Goal: Information Seeking & Learning: Learn about a topic

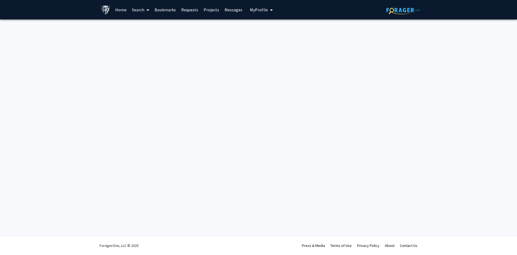
click at [119, 9] on link "Home" at bounding box center [121, 9] width 17 height 19
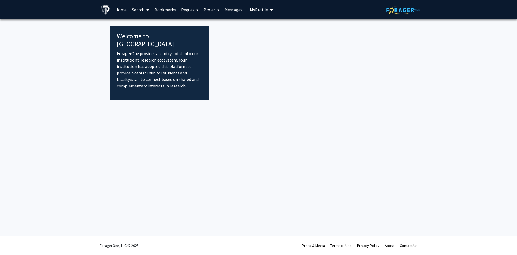
click at [148, 10] on icon at bounding box center [148, 10] width 3 height 4
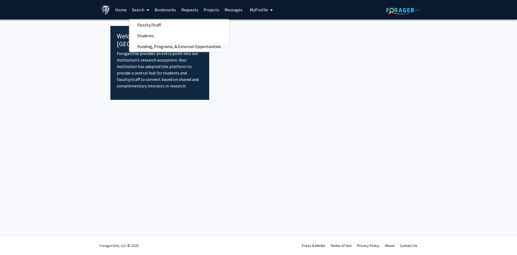
click at [153, 44] on span "Funding, Programs, & External Opportunities" at bounding box center [179, 46] width 100 height 11
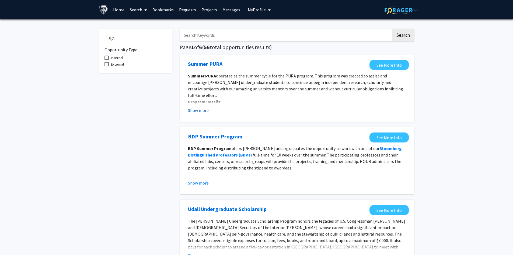
click at [205, 111] on button "Show more" at bounding box center [198, 110] width 21 height 6
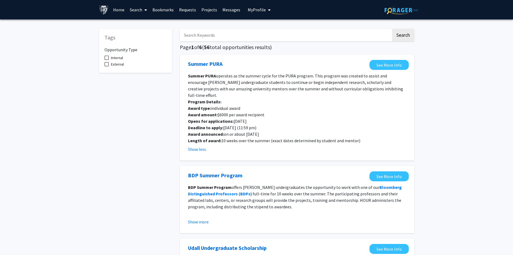
click at [108, 64] on span at bounding box center [107, 64] width 4 height 4
click at [107, 66] on input "External" at bounding box center [106, 66] width 0 height 0
checkbox input "true"
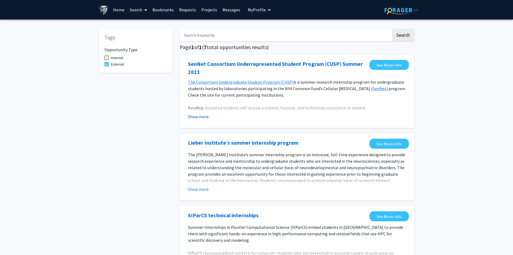
click at [208, 116] on button "Show more" at bounding box center [198, 116] width 21 height 6
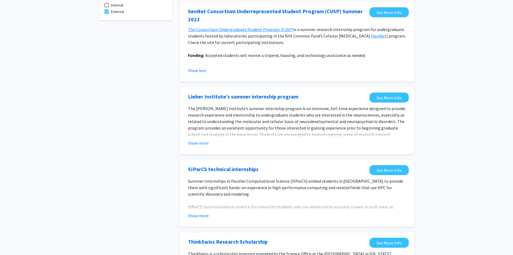
scroll to position [54, 0]
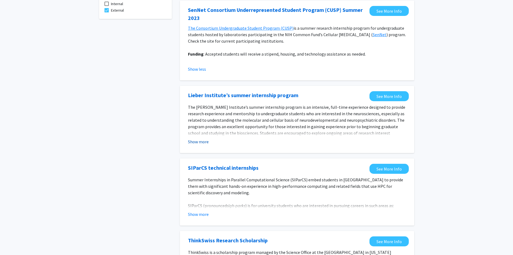
click at [199, 142] on button "Show more" at bounding box center [198, 141] width 21 height 6
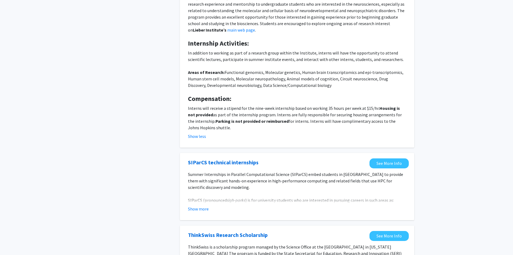
scroll to position [189, 0]
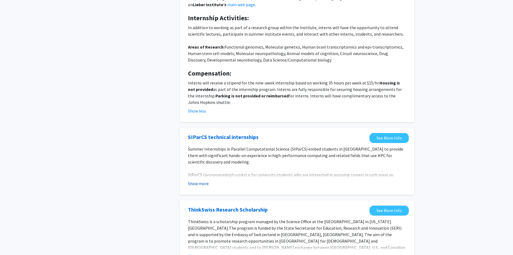
click at [200, 184] on button "Show more" at bounding box center [198, 183] width 21 height 6
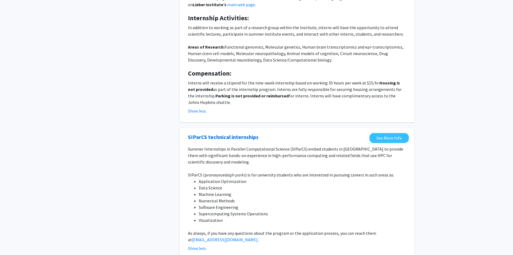
scroll to position [296, 0]
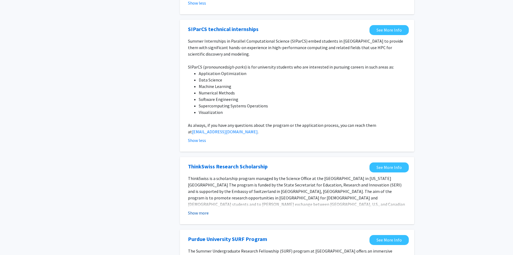
click at [201, 213] on button "Show more" at bounding box center [198, 212] width 21 height 6
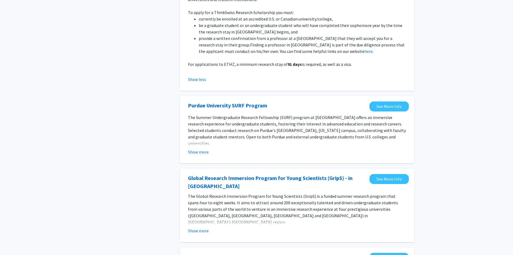
scroll to position [512, 0]
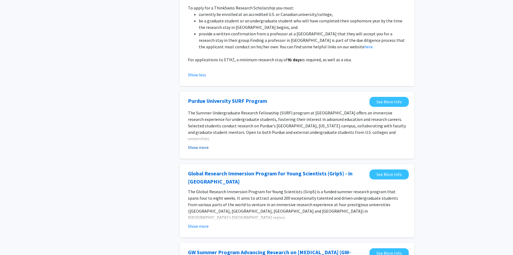
click at [198, 144] on button "Show more" at bounding box center [198, 147] width 21 height 6
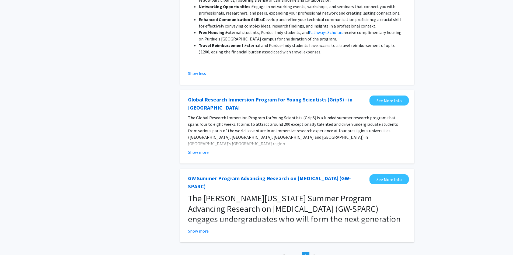
scroll to position [869, 0]
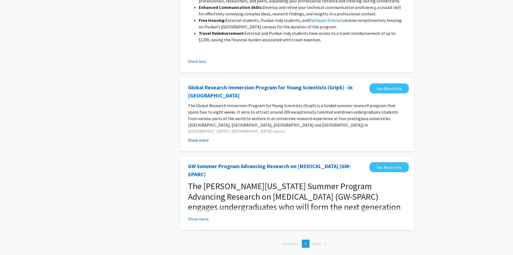
click at [195, 137] on button "Show more" at bounding box center [198, 140] width 21 height 6
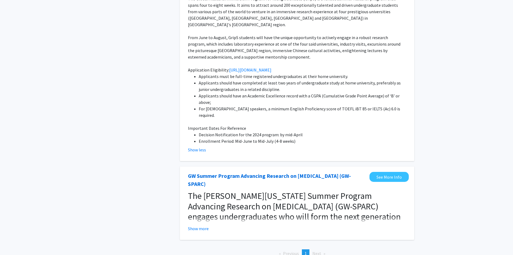
scroll to position [979, 0]
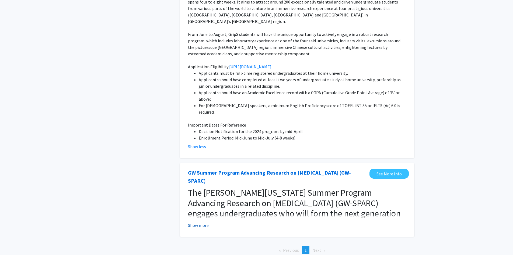
click at [197, 222] on button "Show more" at bounding box center [198, 225] width 21 height 6
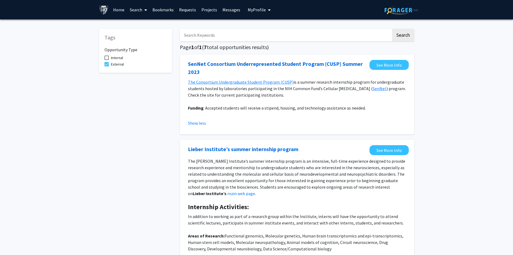
scroll to position [2, 0]
click at [108, 55] on span at bounding box center [107, 55] width 4 height 4
click at [107, 58] on input "Internal" at bounding box center [106, 58] width 0 height 0
checkbox input "true"
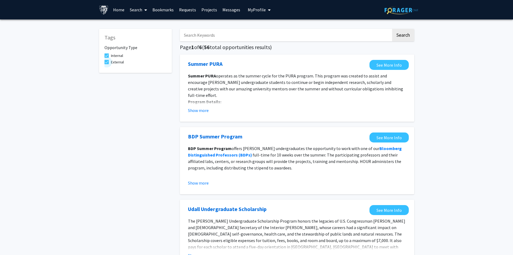
click at [106, 62] on span at bounding box center [107, 62] width 4 height 4
click at [106, 64] on input "External" at bounding box center [106, 64] width 0 height 0
checkbox input "false"
click at [199, 107] on button "Show more" at bounding box center [198, 110] width 21 height 6
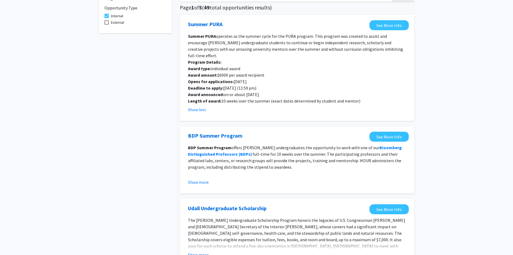
scroll to position [81, 0]
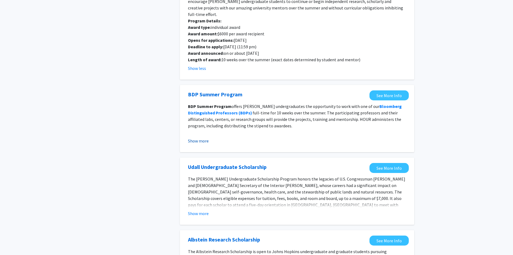
click at [198, 137] on button "Show more" at bounding box center [198, 140] width 21 height 6
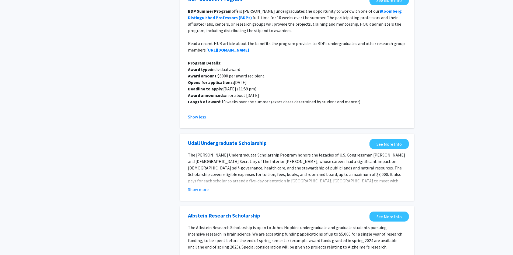
scroll to position [189, 0]
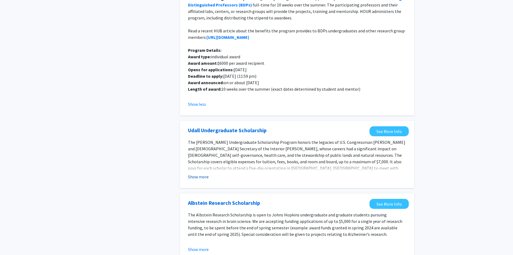
click at [199, 173] on button "Show more" at bounding box center [198, 176] width 21 height 6
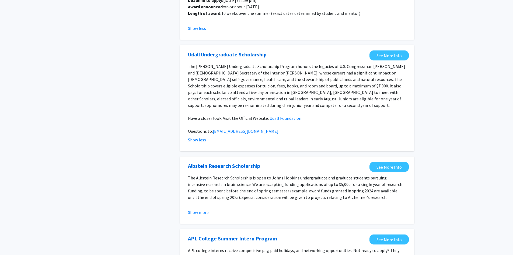
scroll to position [350, 0]
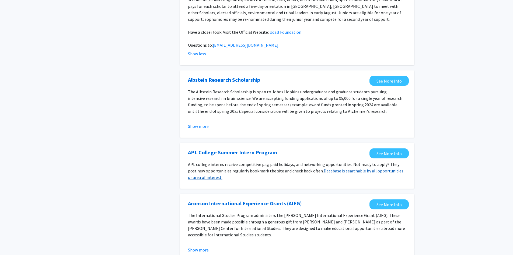
click at [200, 168] on link "Database is searchable by all opportunities or area of interest." at bounding box center [296, 174] width 216 height 12
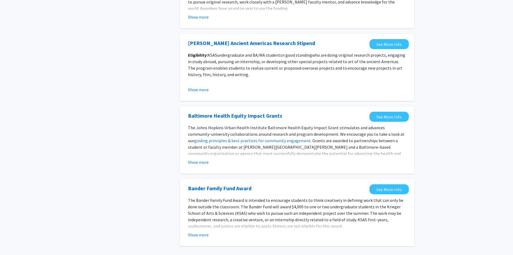
scroll to position [684, 0]
